Goal: Check status: Check status

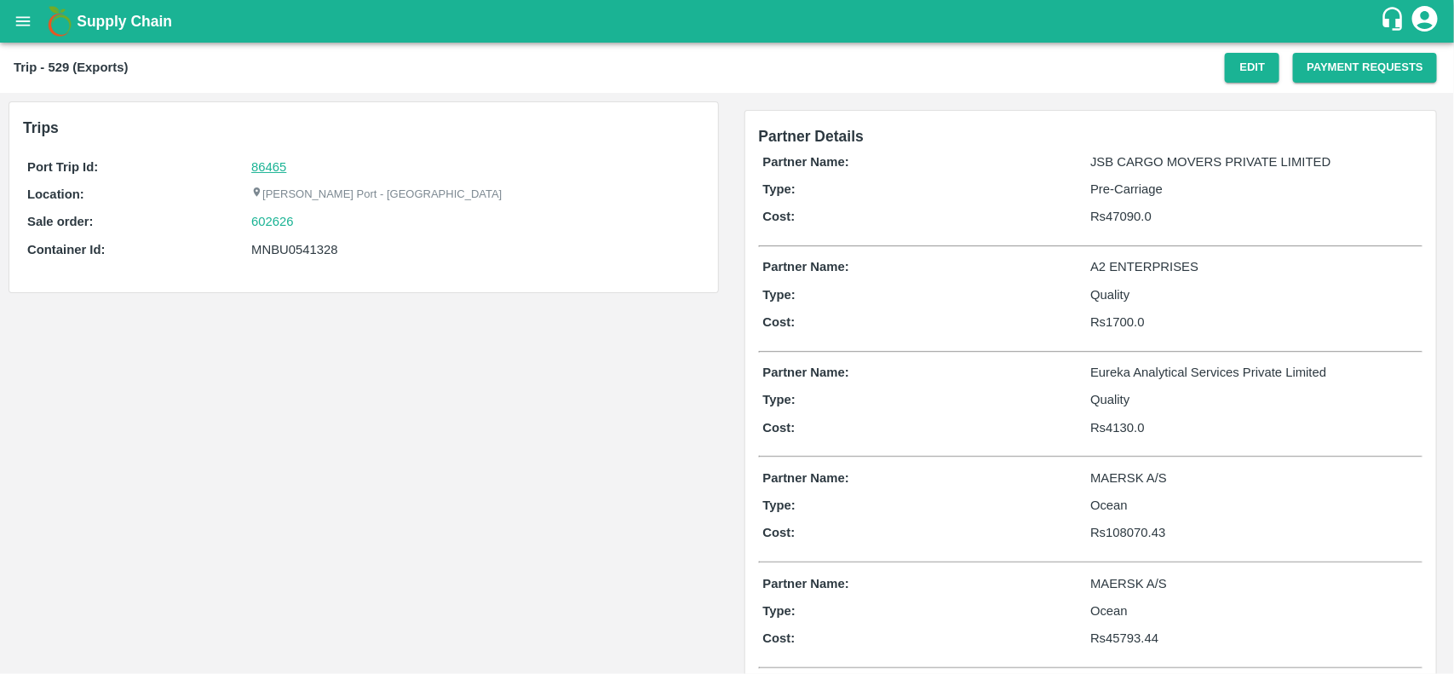
click at [281, 168] on link "86465" at bounding box center [268, 167] width 35 height 14
click at [301, 228] on div "602626" at bounding box center [475, 221] width 448 height 19
copy link
click at [301, 228] on div "602626" at bounding box center [475, 221] width 448 height 19
copy link "602626"
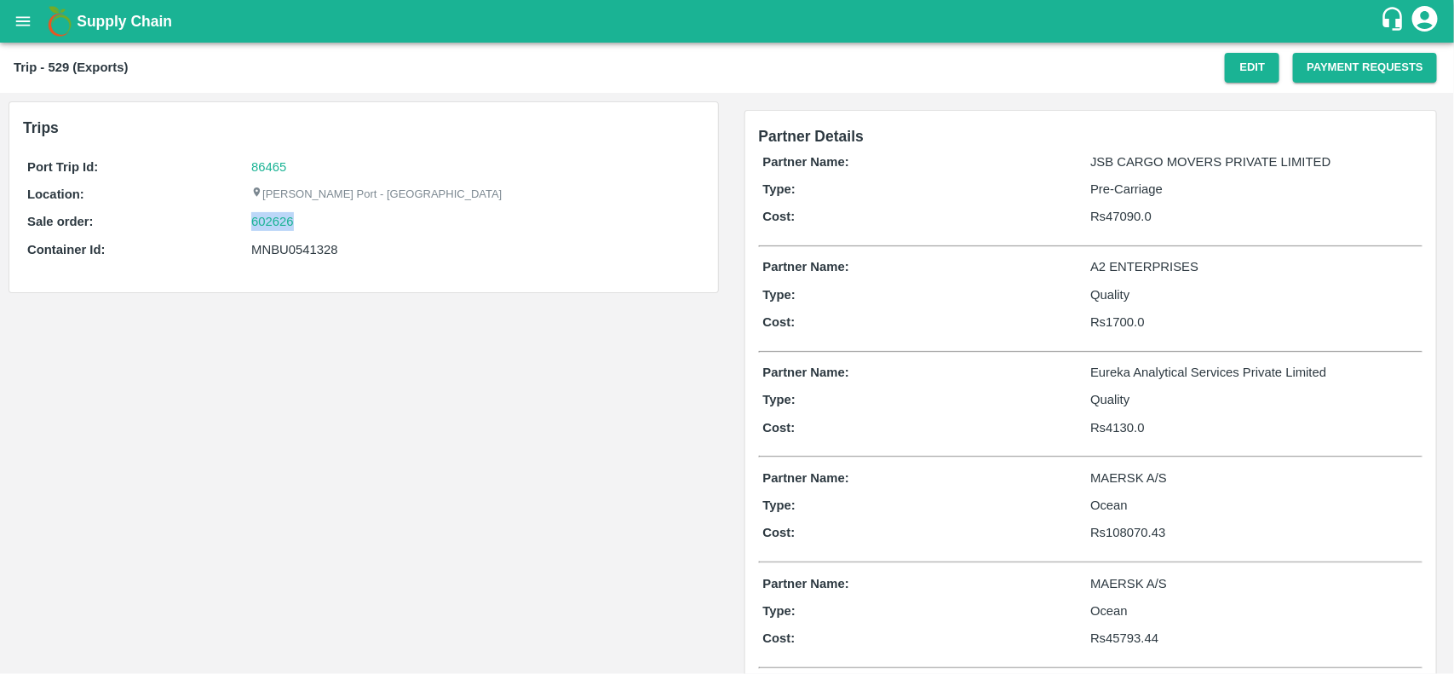
click at [301, 228] on div "602626" at bounding box center [475, 221] width 448 height 19
click at [271, 227] on link "602626" at bounding box center [272, 221] width 43 height 19
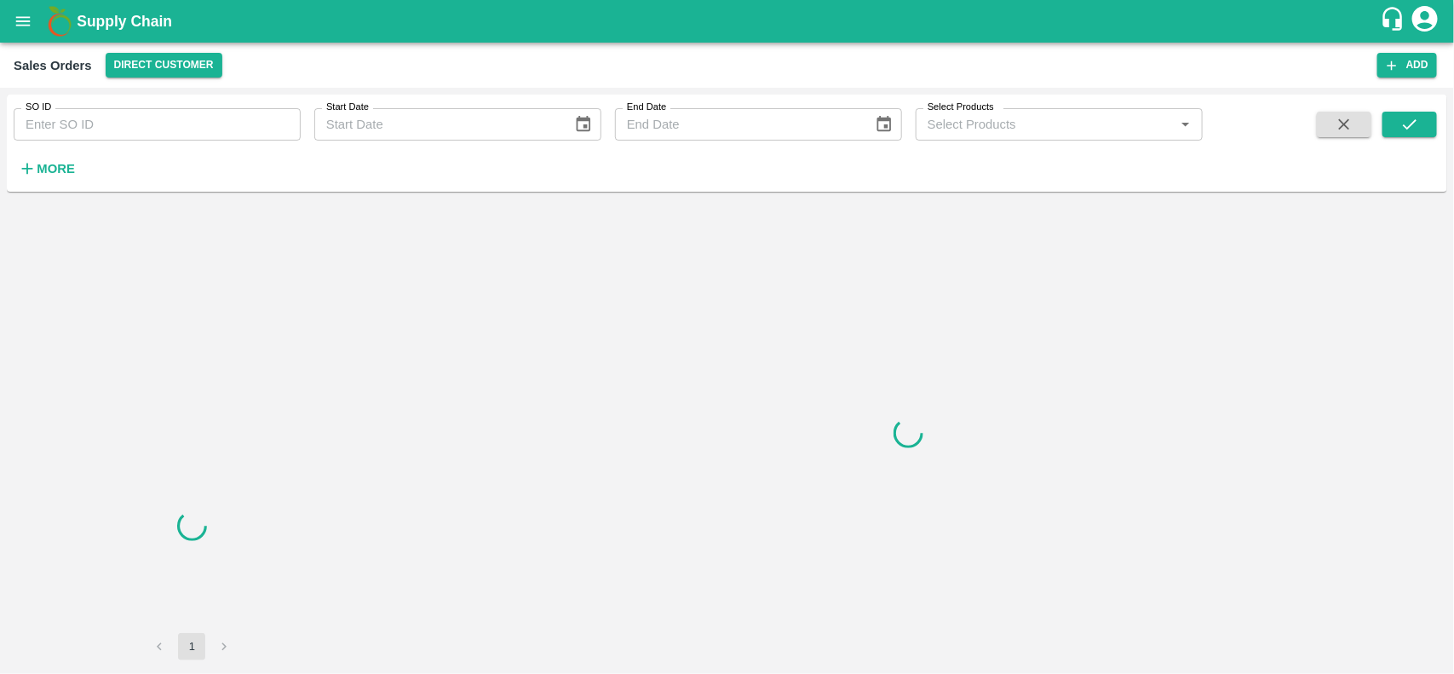
click at [164, 125] on input "SO ID" at bounding box center [157, 124] width 287 height 32
paste input "602626"
type input "602626"
click at [1411, 129] on icon "submit" at bounding box center [1410, 124] width 19 height 19
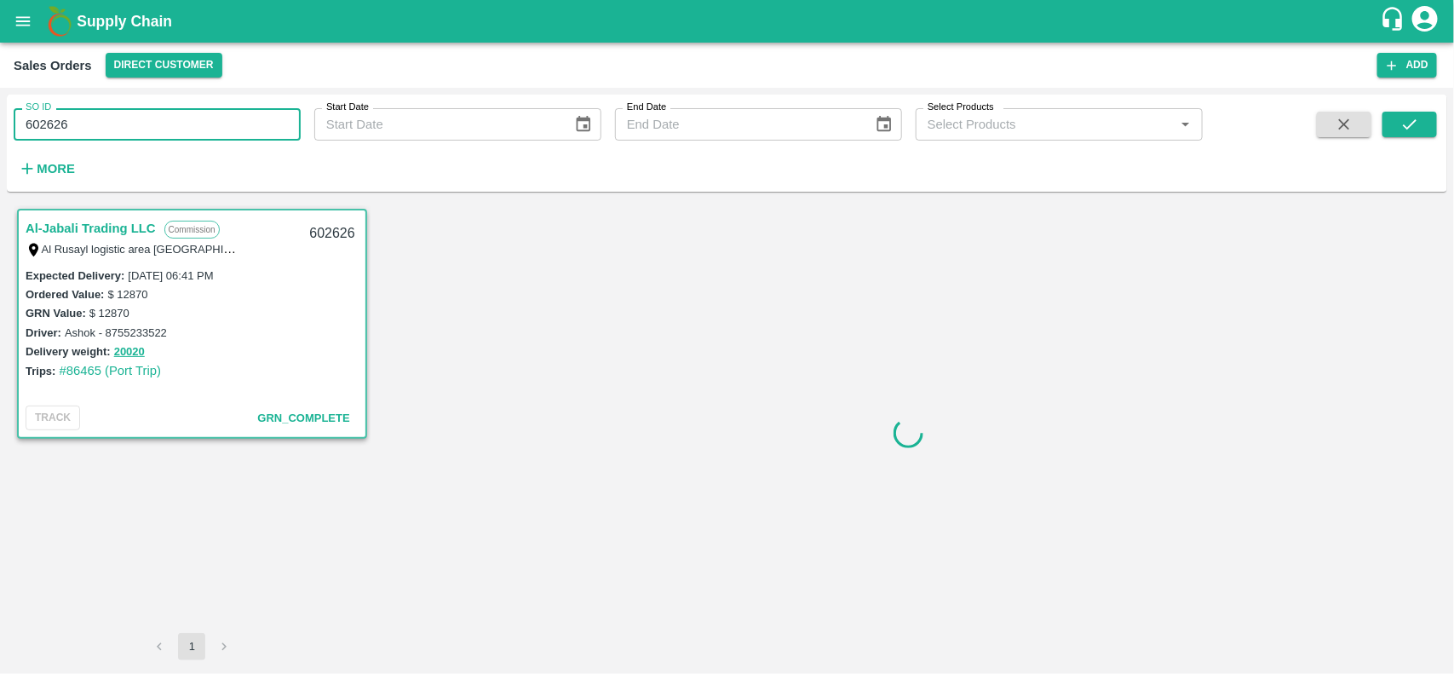
click at [98, 135] on input "602626" at bounding box center [157, 124] width 287 height 32
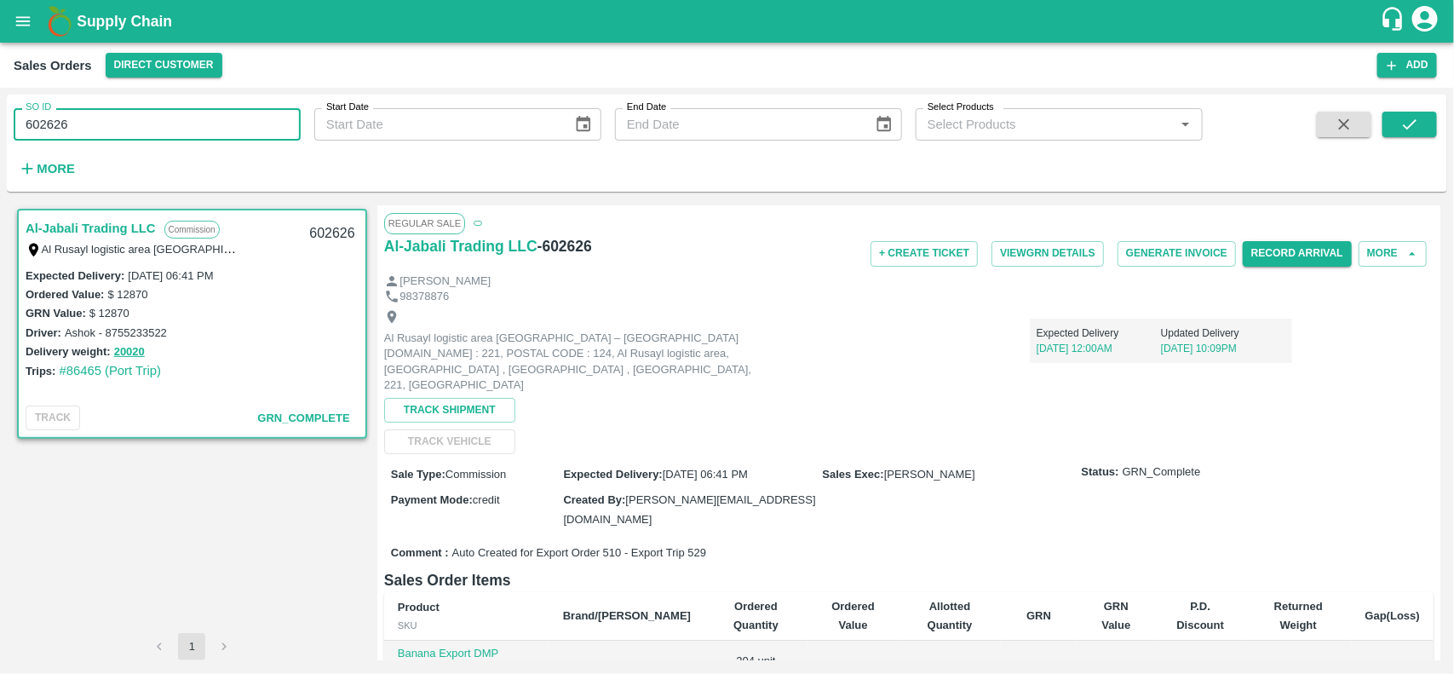
click at [98, 135] on input "602626" at bounding box center [157, 124] width 287 height 32
